Goal: Information Seeking & Learning: Learn about a topic

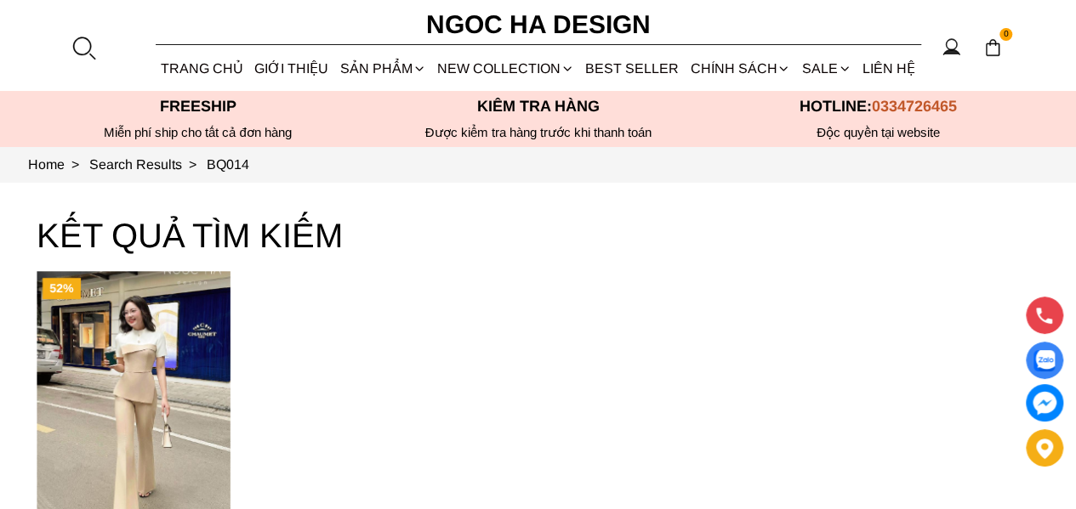
click at [95, 43] on div at bounding box center [84, 48] width 26 height 26
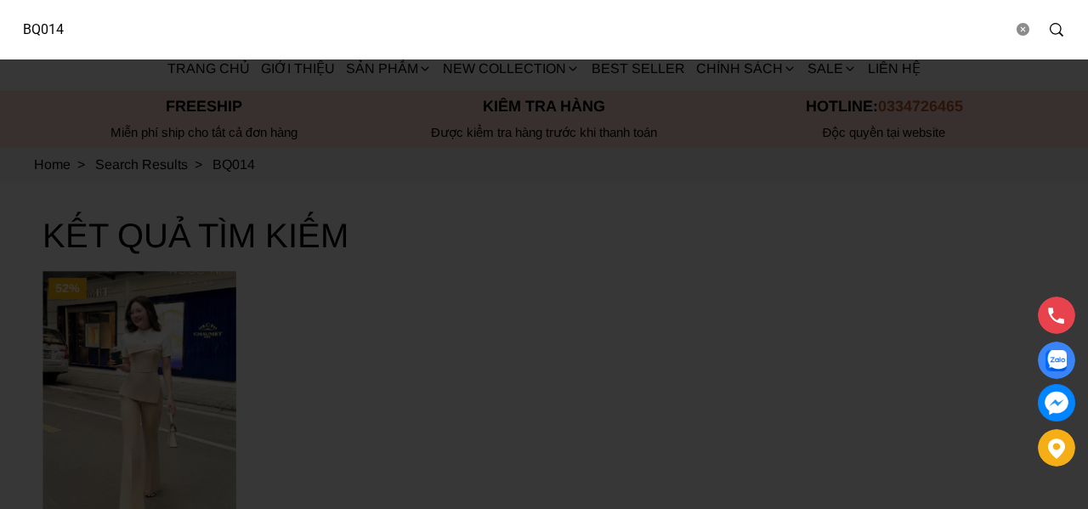
drag, startPoint x: 126, startPoint y: 32, endPoint x: 52, endPoint y: 31, distance: 74.0
click at [52, 31] on input "BQ014" at bounding box center [511, 29] width 1004 height 39
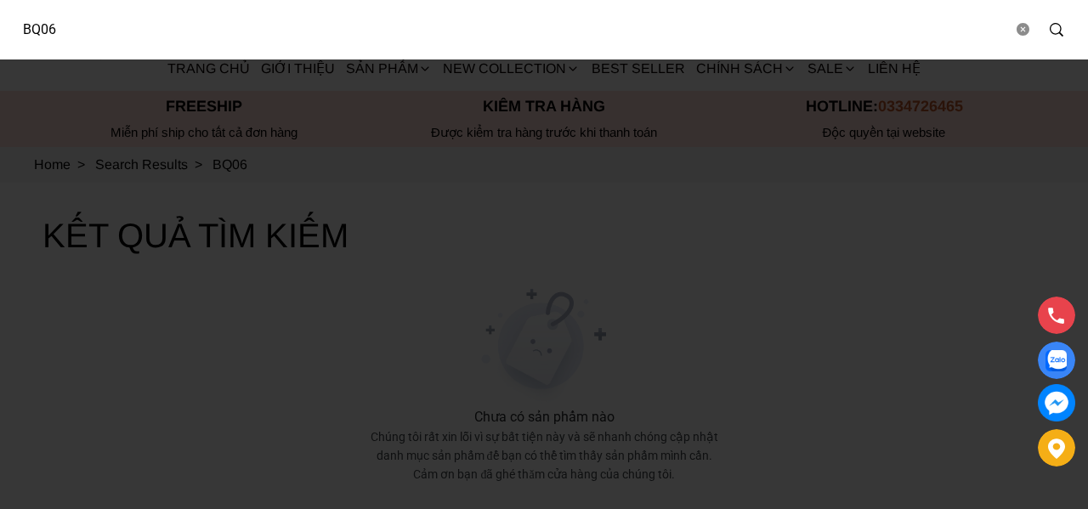
click at [219, 42] on input "BQ06" at bounding box center [511, 29] width 1004 height 39
type input "BQ006"
drag, startPoint x: 284, startPoint y: 24, endPoint x: 0, endPoint y: 52, distance: 285.4
click at [0, 52] on div "BQ006" at bounding box center [544, 30] width 1088 height 60
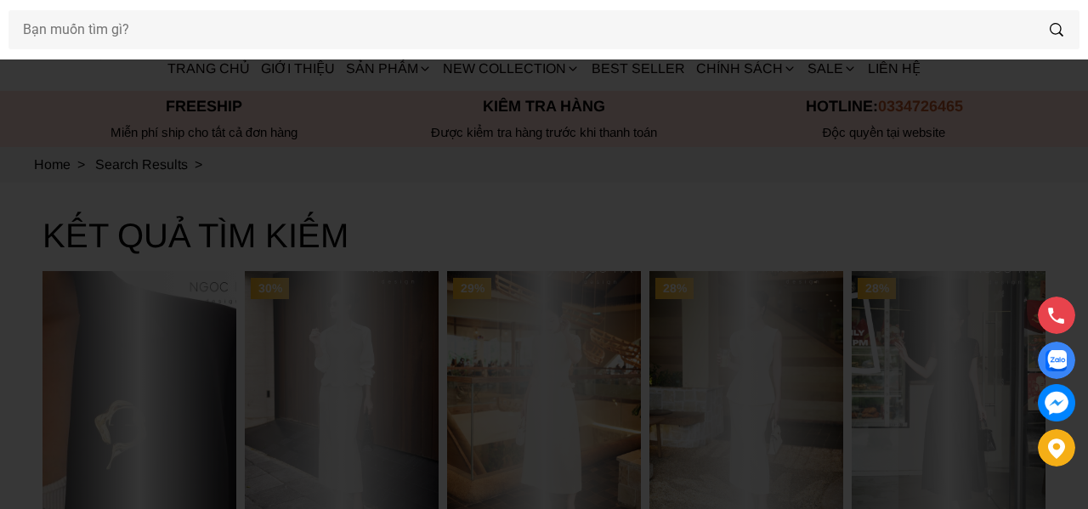
click at [0, 276] on div at bounding box center [544, 254] width 1088 height 509
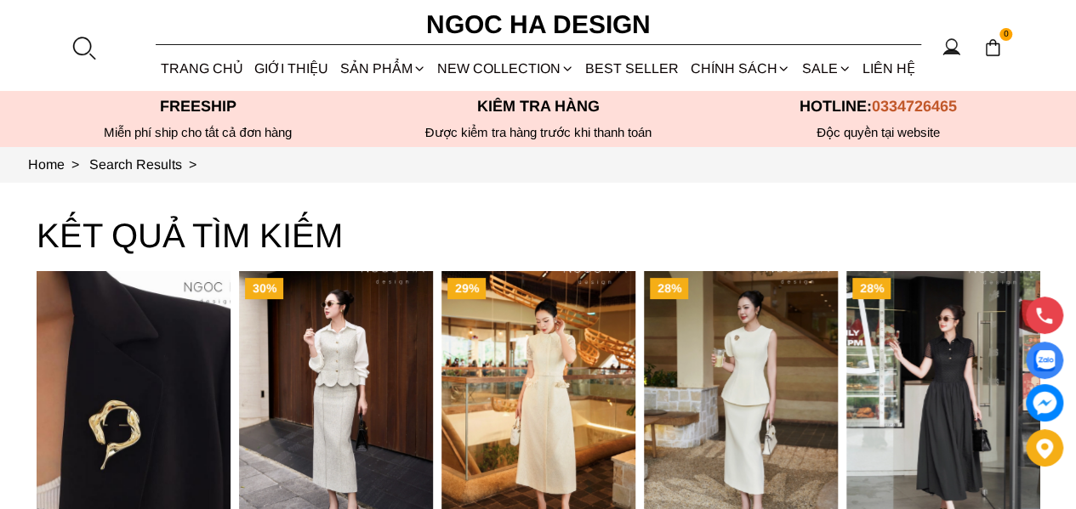
click at [0, 0] on link "Set Vest" at bounding box center [0, 0] width 0 height 0
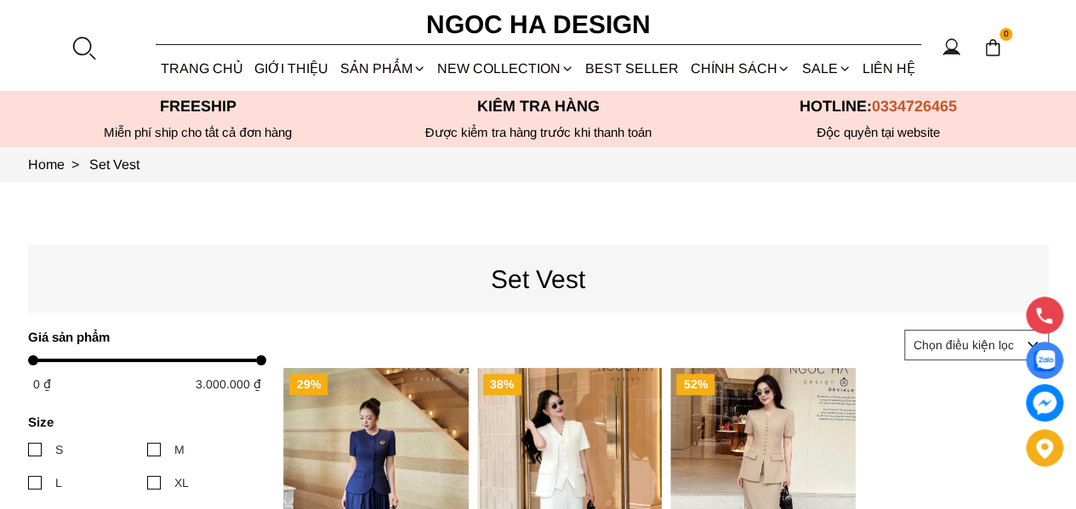
click at [0, 0] on link "Vest" at bounding box center [0, 0] width 0 height 0
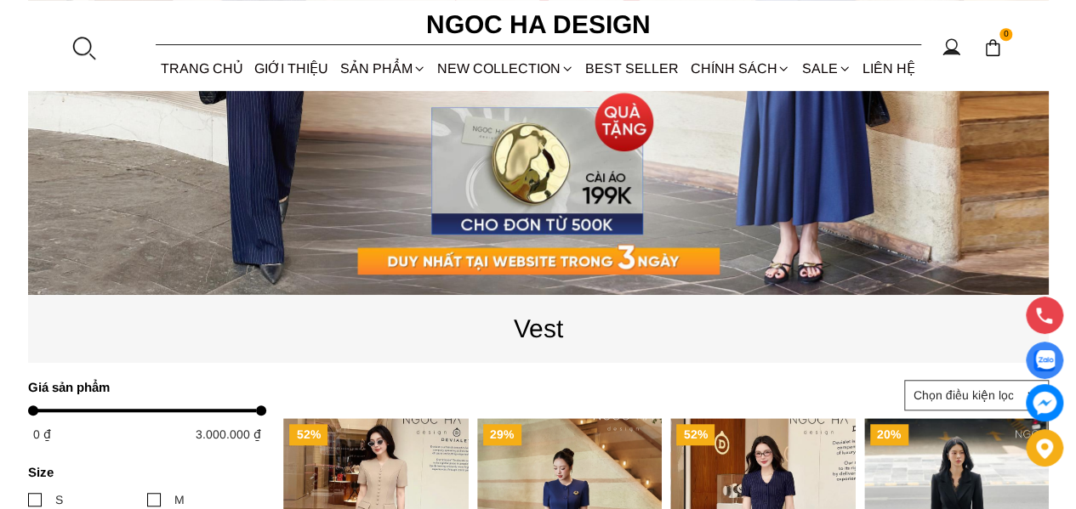
scroll to position [425, 0]
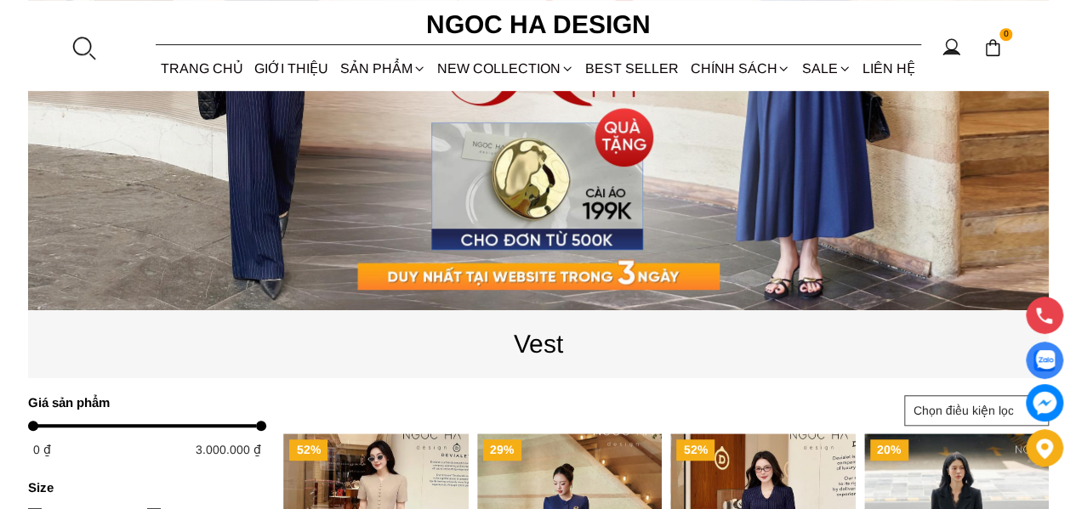
click at [0, 0] on link "Set Vest" at bounding box center [0, 0] width 0 height 0
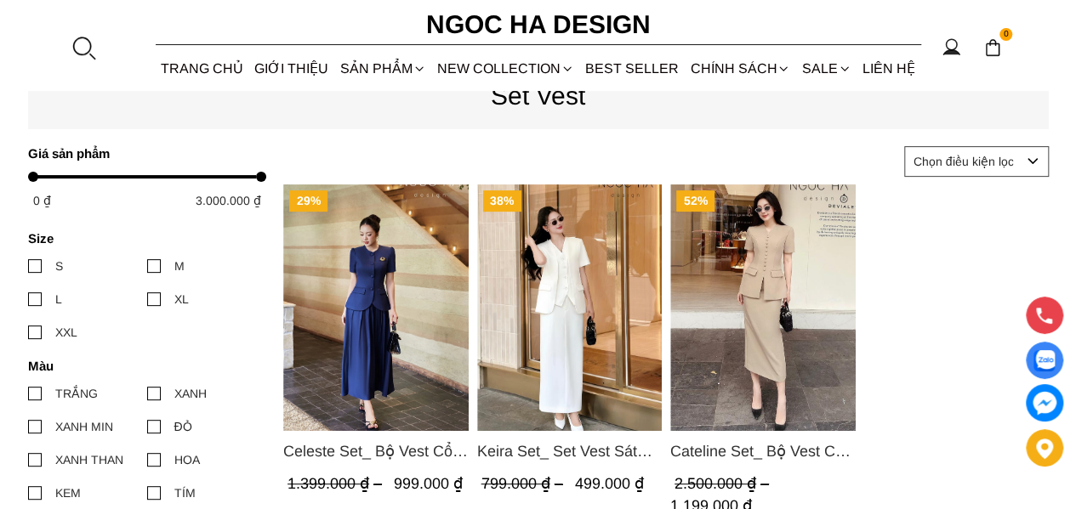
scroll to position [85, 0]
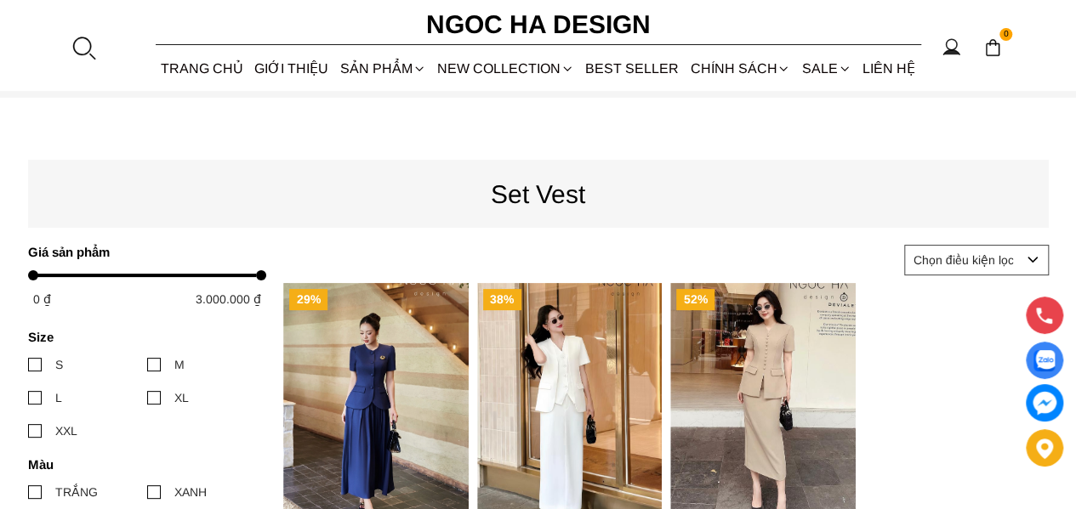
click at [0, 0] on link "Vest" at bounding box center [0, 0] width 0 height 0
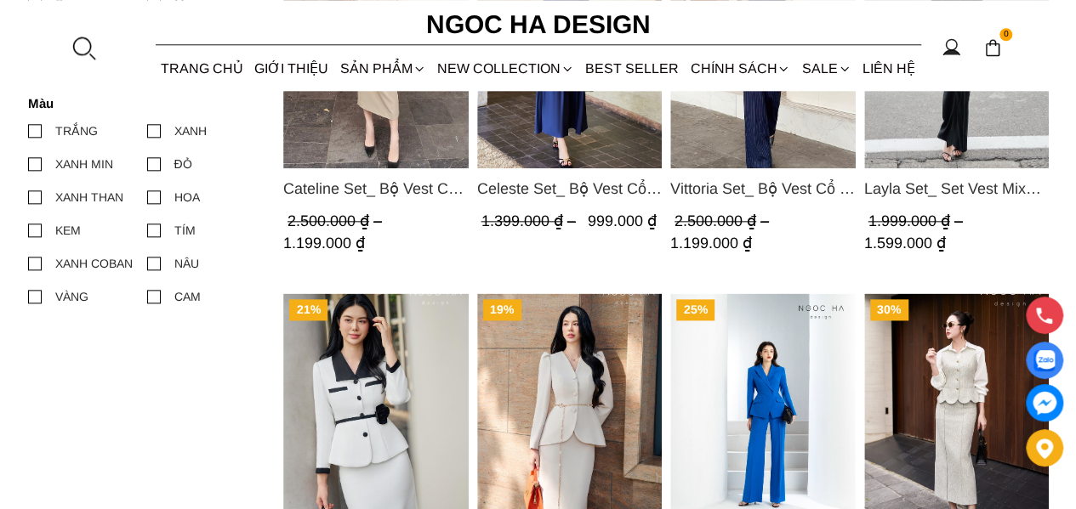
scroll to position [765, 0]
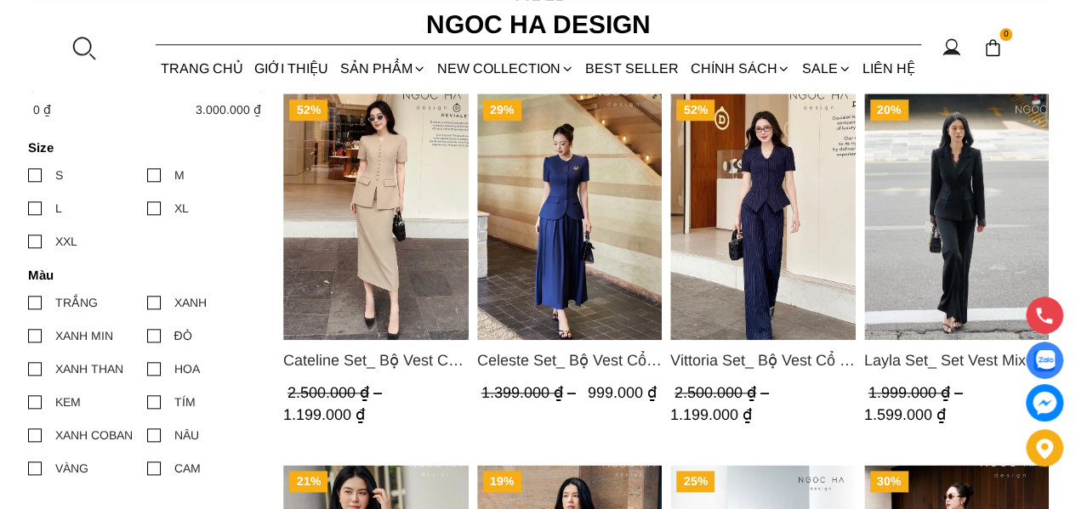
click at [917, 213] on img "Product image - Layla Set_ Set Vest Mix Ren Đen Quần Suông BQ-06" at bounding box center [955, 217] width 185 height 247
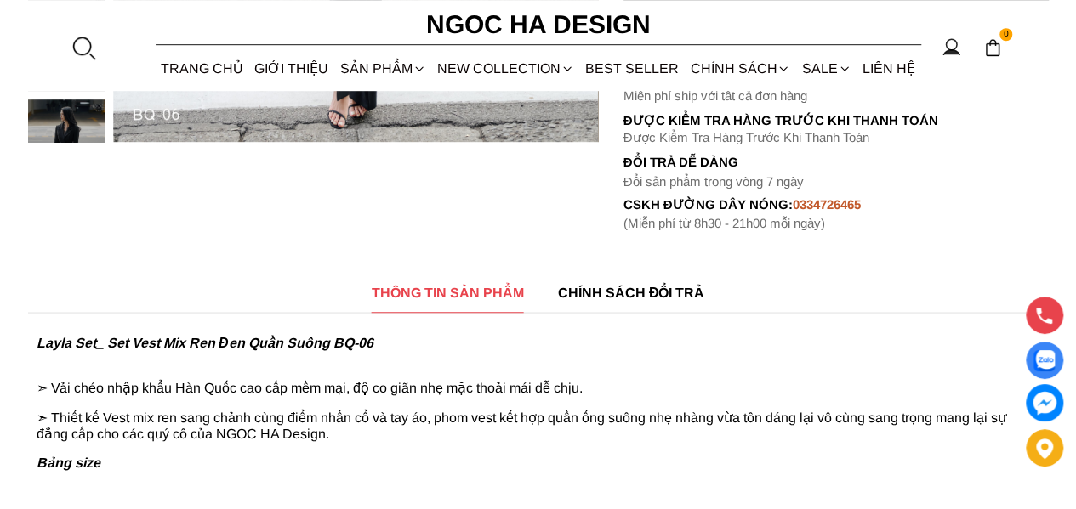
scroll to position [680, 0]
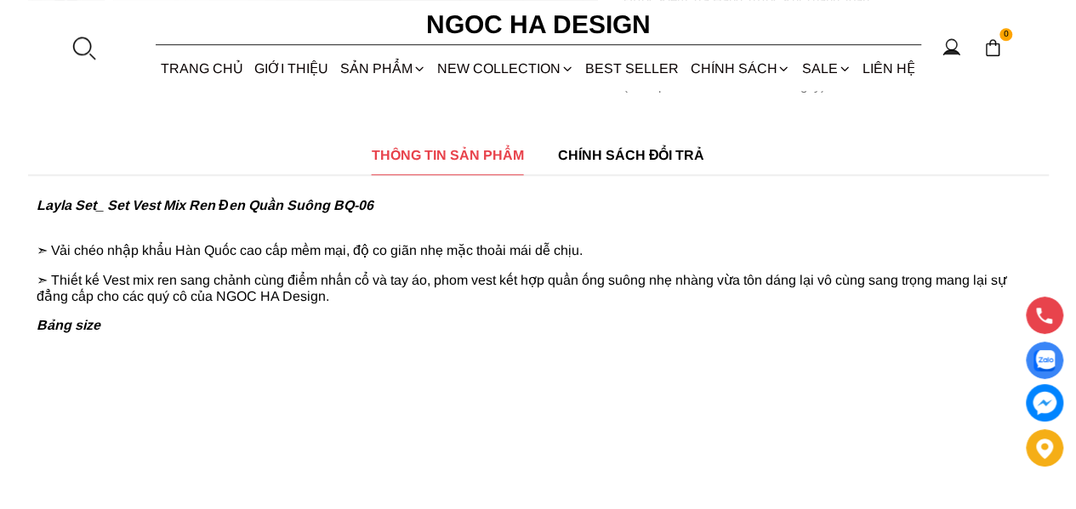
drag, startPoint x: 422, startPoint y: 200, endPoint x: 34, endPoint y: 213, distance: 387.9
click at [277, 205] on strong "Layla Set_ Set Vest Mix Ren Đen Quần Suông BQ-06" at bounding box center [205, 205] width 337 height 14
drag, startPoint x: 378, startPoint y: 202, endPoint x: 36, endPoint y: 205, distance: 341.8
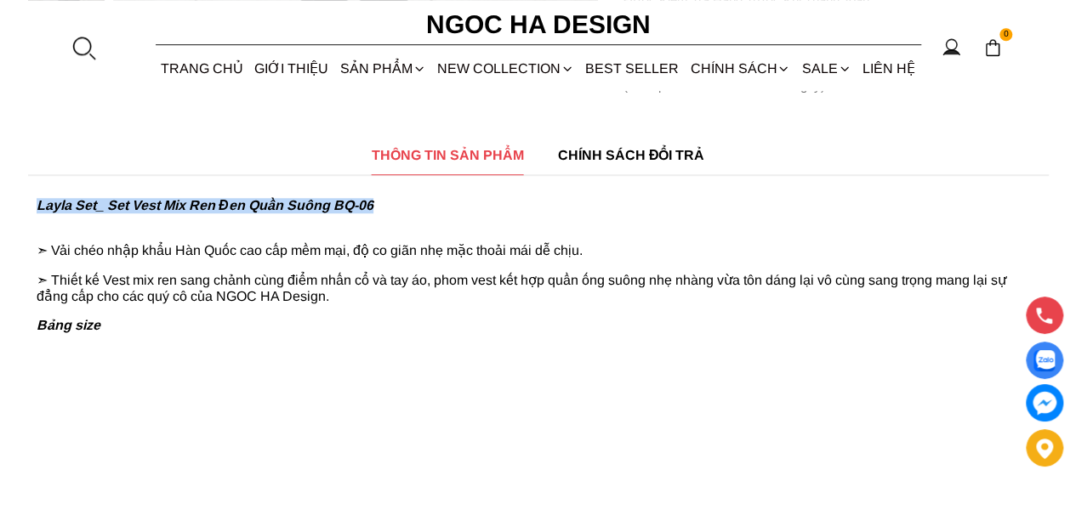
copy strong "Layla Set_ Set Vest Mix Ren Đen Quần Suông BQ-06"
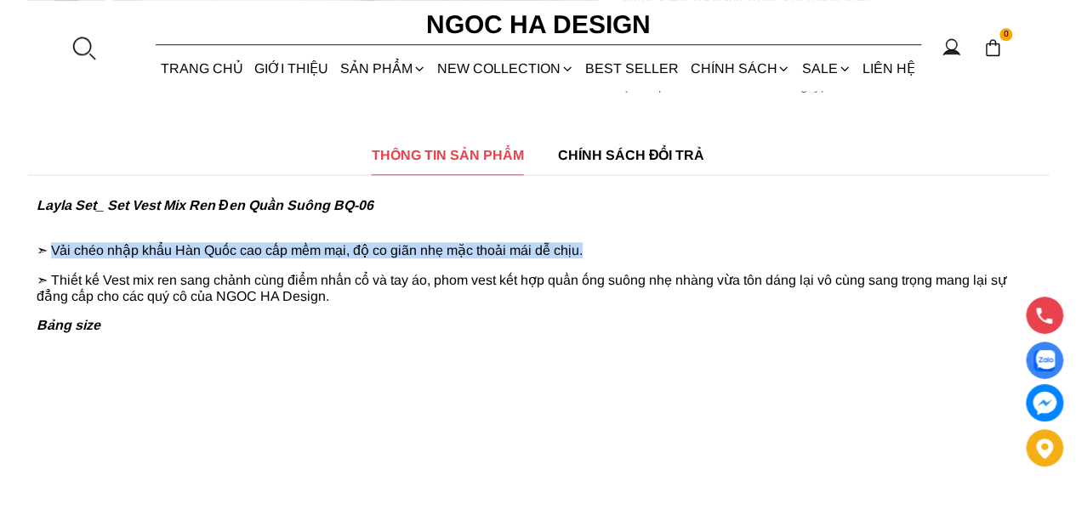
drag, startPoint x: 56, startPoint y: 253, endPoint x: 627, endPoint y: 251, distance: 571.4
click at [627, 251] on p "➣ Vải chéo nhập khẩu Hàn Quốc cao cấp mềm mại, độ co giãn nhẹ mặc thoải mái dễ …" at bounding box center [538, 242] width 1003 height 31
copy p "Vải chéo nhập khẩu Hàn Quốc cao cấp mềm mại, độ co giãn nhẹ mặc thoải mái dễ ch…"
